Goal: Find specific page/section: Find specific page/section

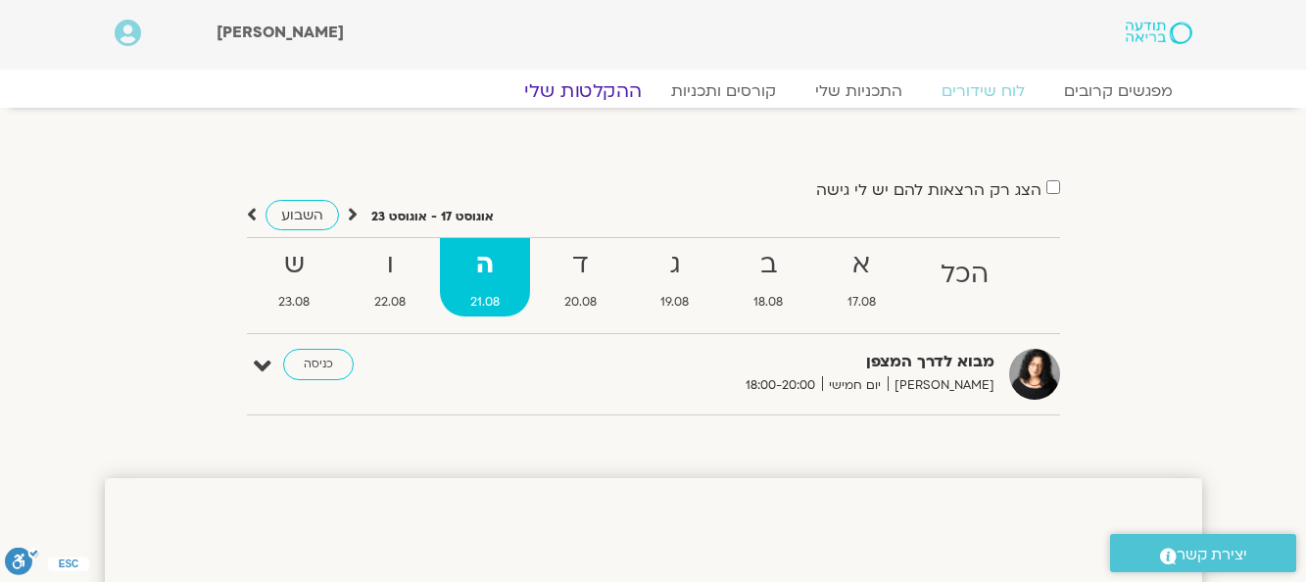
click at [603, 80] on link "ההקלטות שלי" at bounding box center [583, 91] width 165 height 24
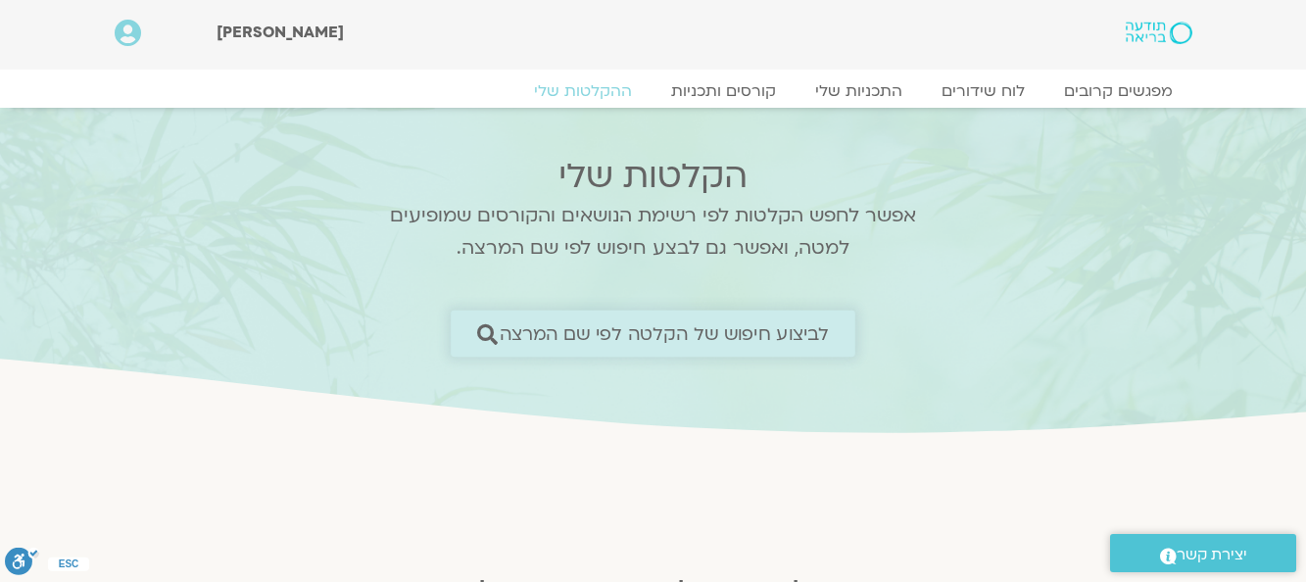
click at [701, 337] on span "לביצוע חיפוש של הקלטה לפי שם המרצה" at bounding box center [665, 333] width 330 height 21
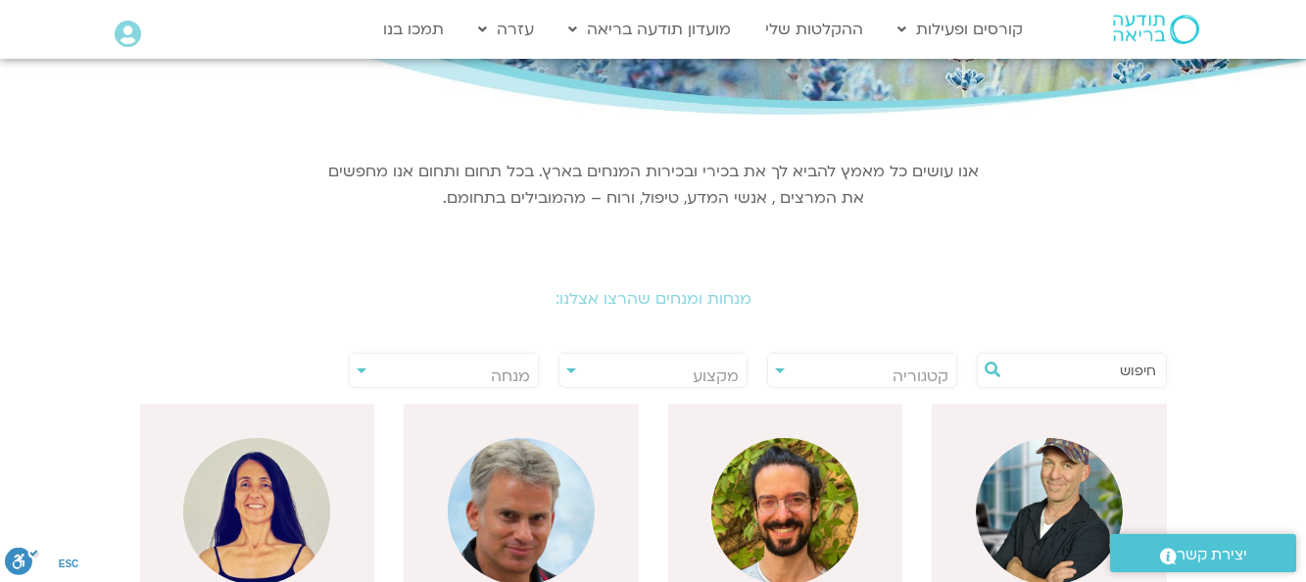
scroll to position [300, 0]
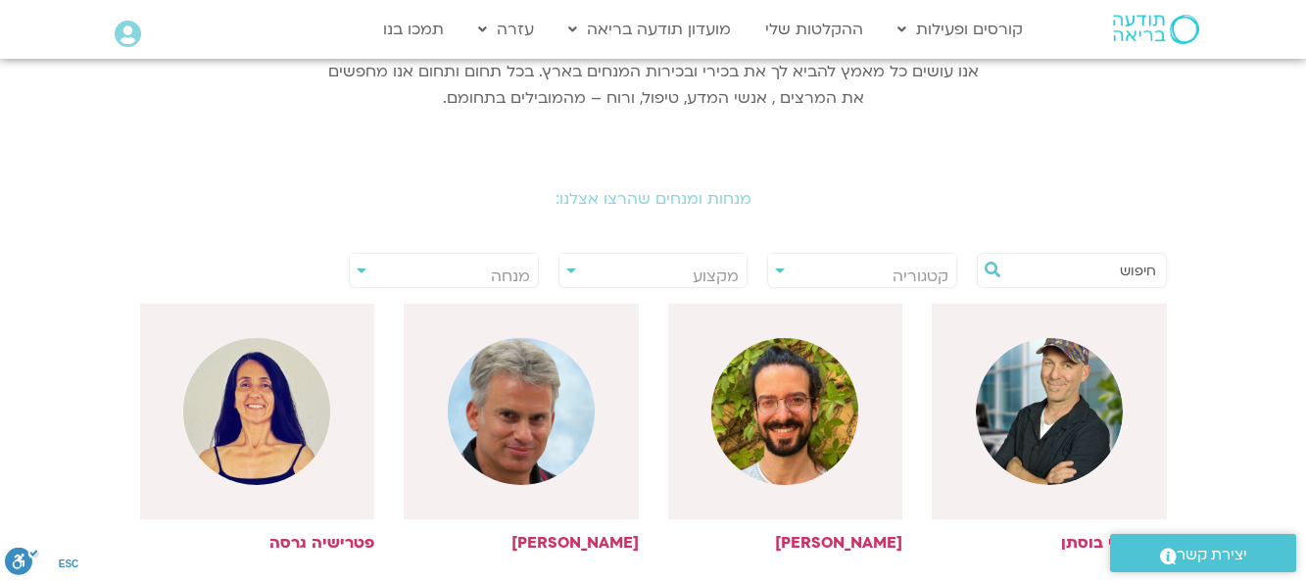
click at [464, 272] on span "מנחה" at bounding box center [444, 276] width 188 height 45
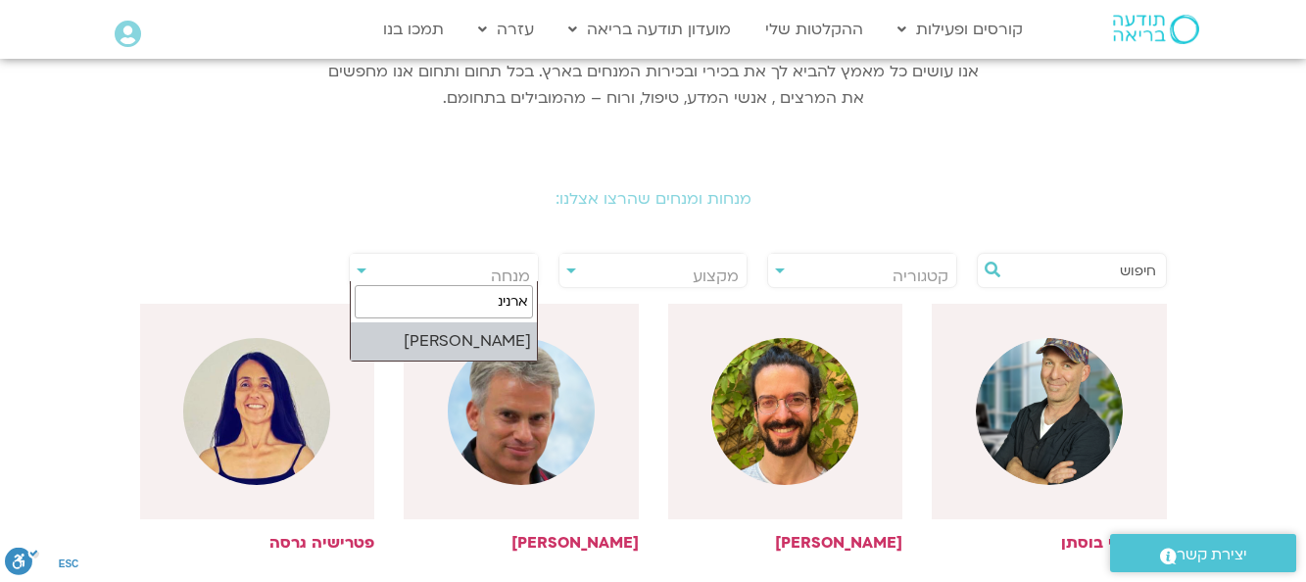
type input "ארנינ"
select select "****"
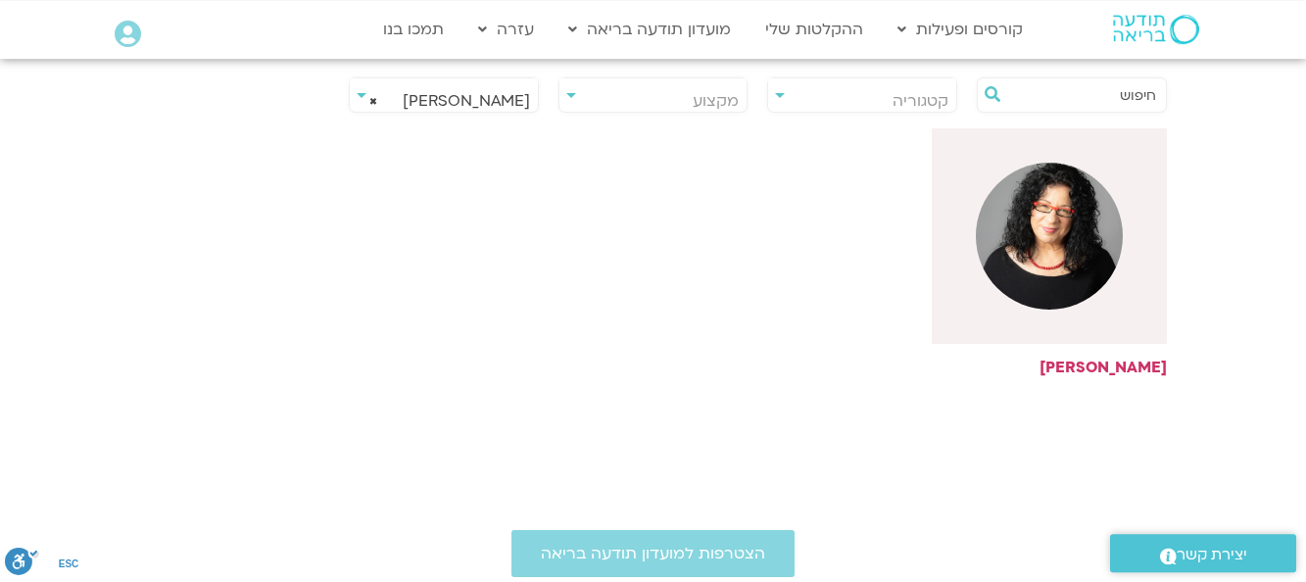
scroll to position [600, 0]
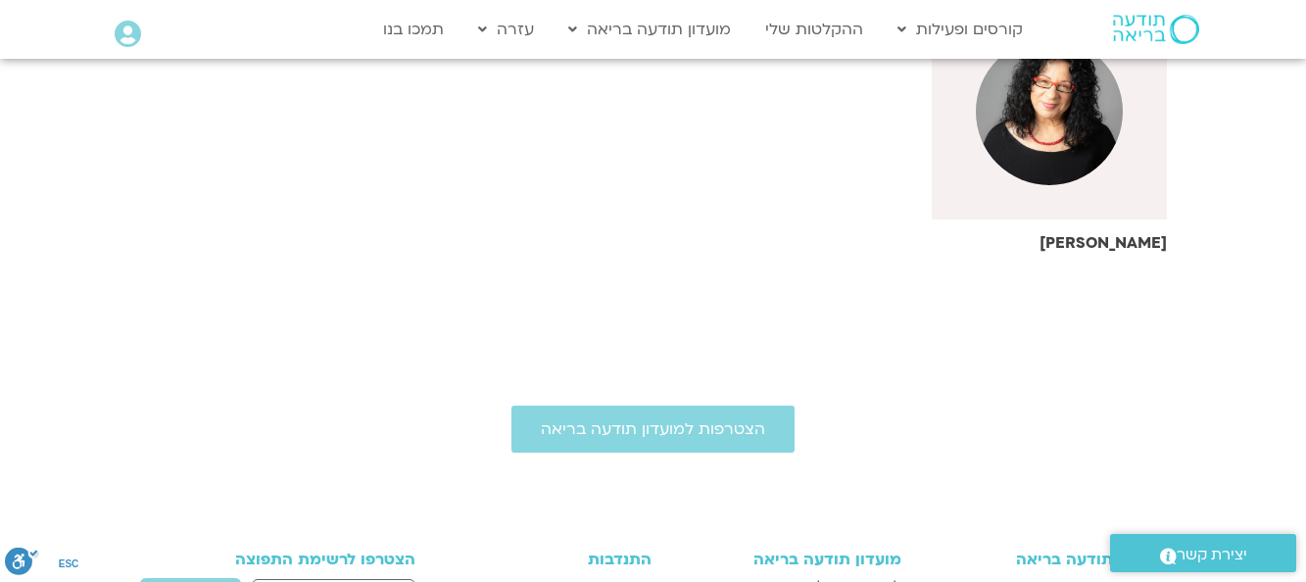
click at [1071, 111] on img at bounding box center [1049, 111] width 147 height 147
